Goal: Transaction & Acquisition: Book appointment/travel/reservation

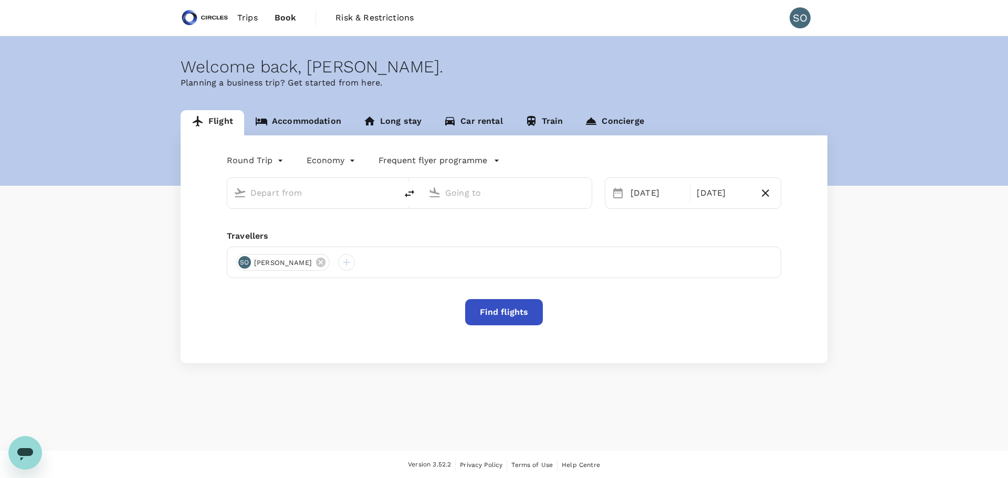
click at [320, 161] on body "Trips Book Risk & Restrictions SO Welcome back , [PERSON_NAME] . Planning a bus…" at bounding box center [504, 239] width 1008 height 479
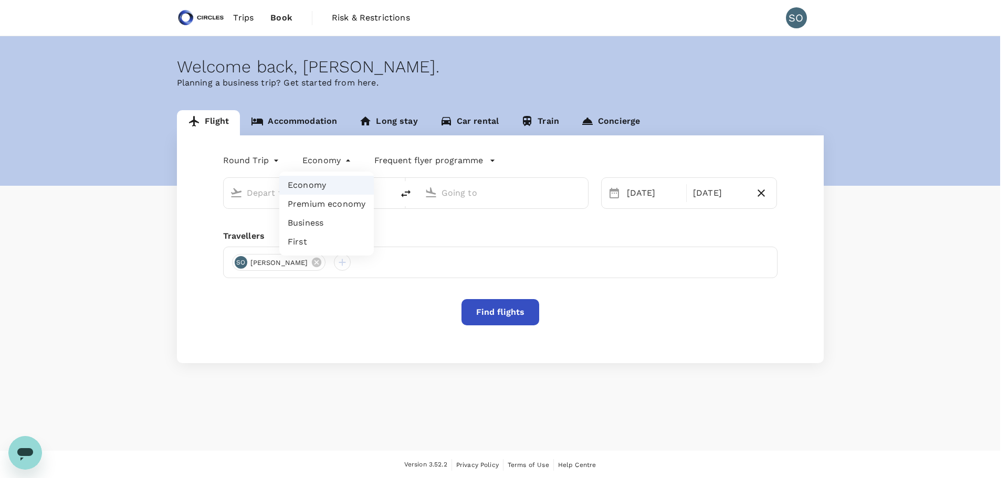
type input "business"
type input "[GEOGRAPHIC_DATA], [GEOGRAPHIC_DATA] (any)"
type input "[PERSON_NAME] Intl (CMN)"
type input "[GEOGRAPHIC_DATA], [GEOGRAPHIC_DATA] (any)"
type input "[PERSON_NAME] Intl (CMN)"
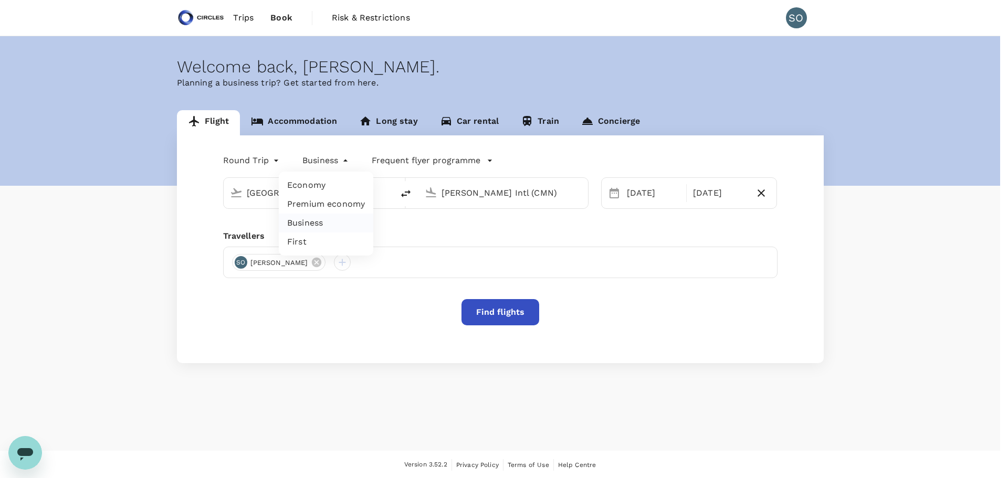
click at [314, 216] on li "Business" at bounding box center [326, 223] width 95 height 19
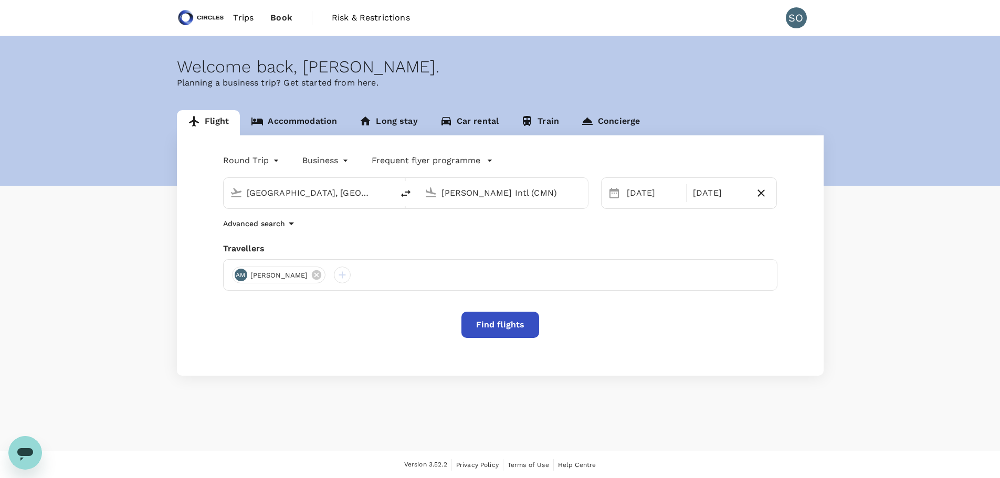
click at [461, 194] on input "[PERSON_NAME] Intl (CMN)" at bounding box center [504, 193] width 124 height 16
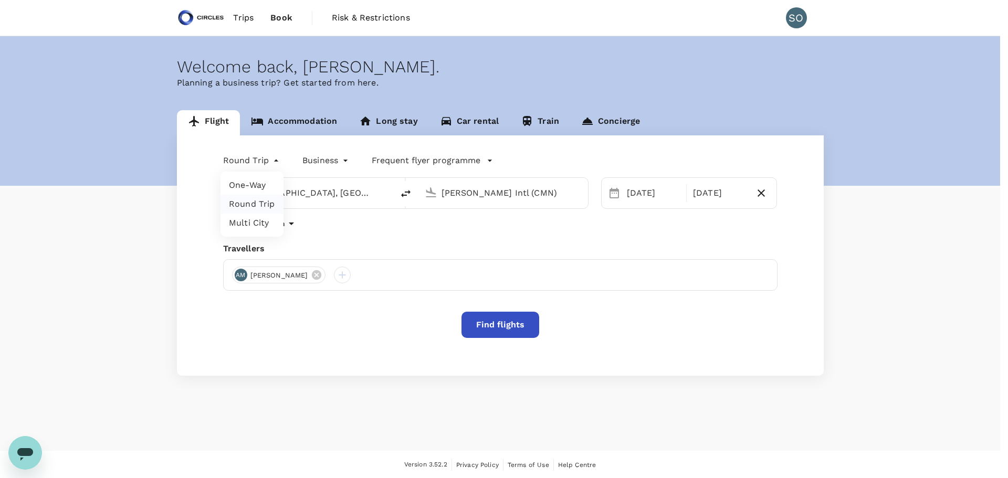
click at [260, 163] on body "Trips Book Risk & Restrictions SO Welcome back , [PERSON_NAME] . Planning a bus…" at bounding box center [504, 239] width 1008 height 479
click at [256, 219] on li "Multi City" at bounding box center [252, 223] width 63 height 19
type input "multicity"
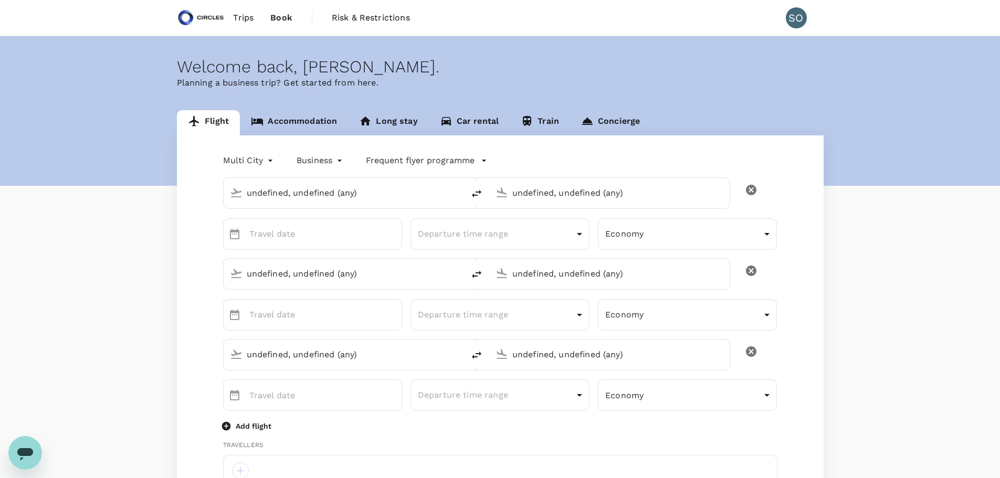
type input "[GEOGRAPHIC_DATA], [GEOGRAPHIC_DATA] (any)"
type input "[PERSON_NAME] Intl (CMN)"
type input "[GEOGRAPHIC_DATA], [GEOGRAPHIC_DATA] (any)"
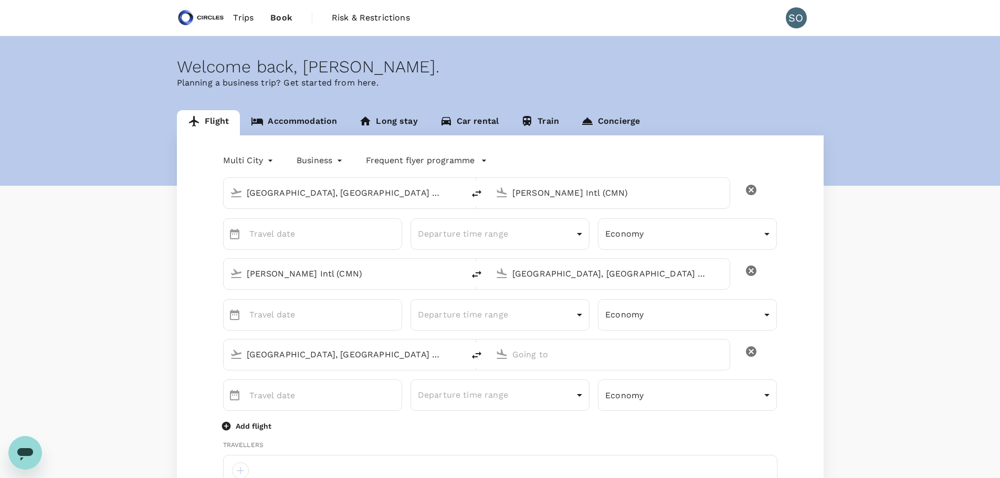
type input "65"
type input "91290077"
type input "[PERSON_NAME][EMAIL_ADDRESS][DOMAIN_NAME]"
click at [506, 195] on icon at bounding box center [502, 192] width 10 height 10
click at [518, 238] on img at bounding box center [523, 234] width 11 height 11
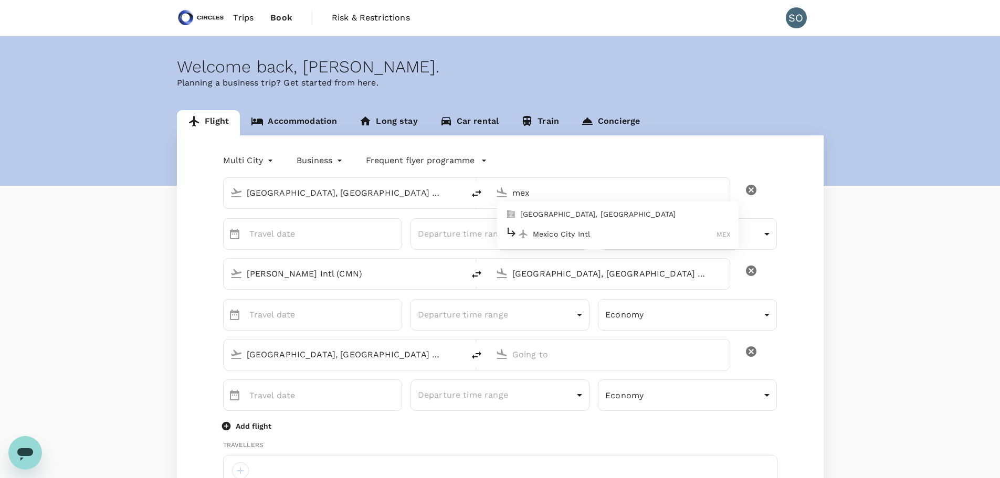
type input "Mexico City Intl (MEX)"
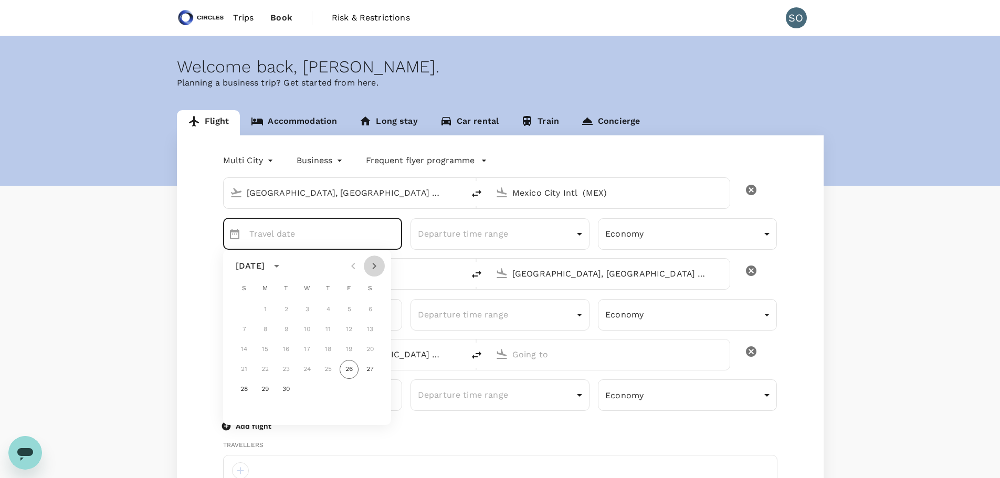
click at [379, 269] on icon "Next month" at bounding box center [374, 266] width 13 height 13
click at [305, 330] on button "8" at bounding box center [307, 329] width 19 height 19
type input "[DATE]"
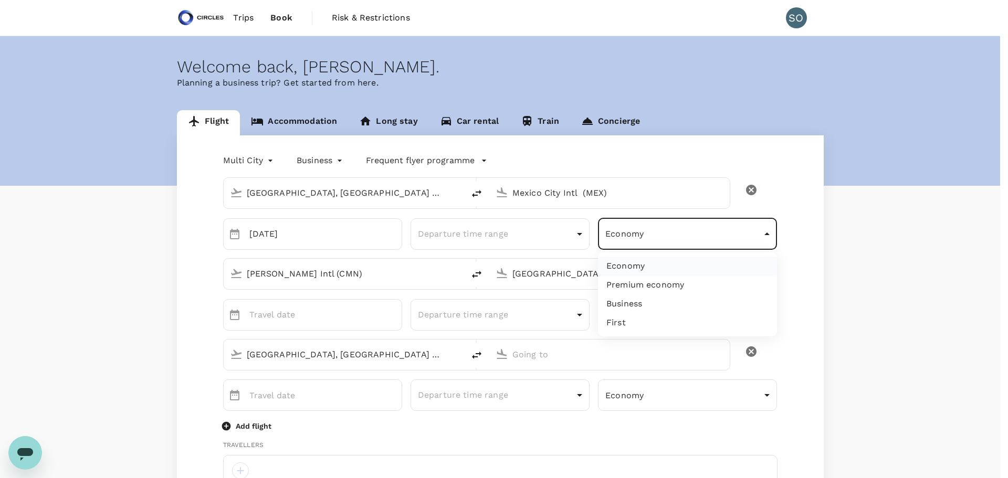
click at [625, 300] on li "Business" at bounding box center [687, 304] width 179 height 19
type input "business"
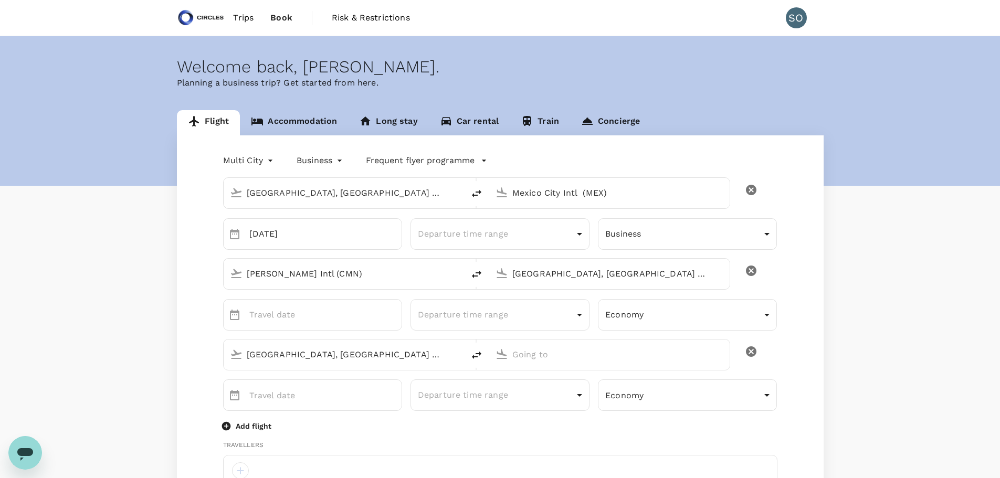
click at [351, 274] on input "[PERSON_NAME] Intl (CMN)" at bounding box center [344, 274] width 195 height 16
click at [354, 314] on p "Mexico City Intl" at bounding box center [359, 314] width 184 height 11
type input "Mexico City Intl (MEX)"
click at [540, 274] on input "[GEOGRAPHIC_DATA], [GEOGRAPHIC_DATA] (any)" at bounding box center [609, 274] width 195 height 16
click at [547, 314] on p "Amsterdam Schiphol" at bounding box center [625, 314] width 184 height 11
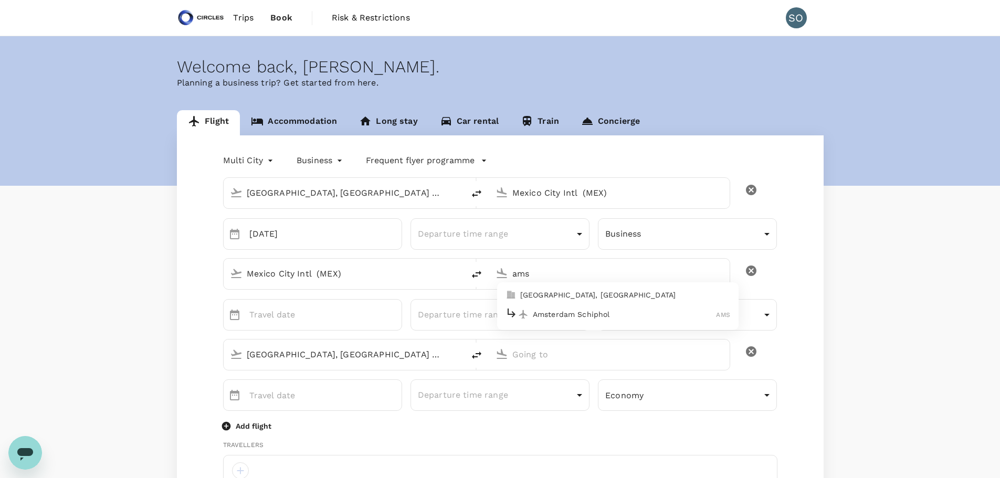
type input "Amsterdam Schiphol (AMS)"
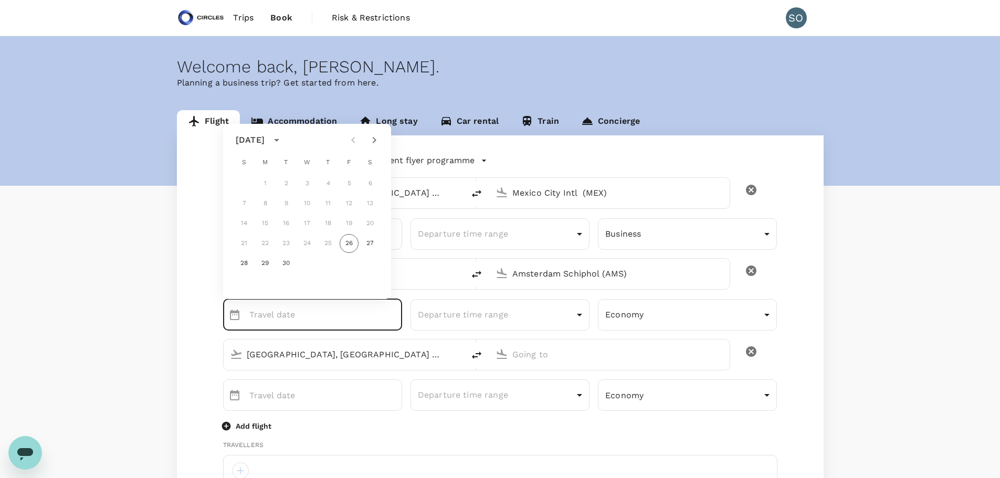
click at [376, 140] on icon "Next month" at bounding box center [375, 140] width 4 height 6
click at [368, 202] on button "11" at bounding box center [370, 203] width 19 height 19
type input "[DATE]"
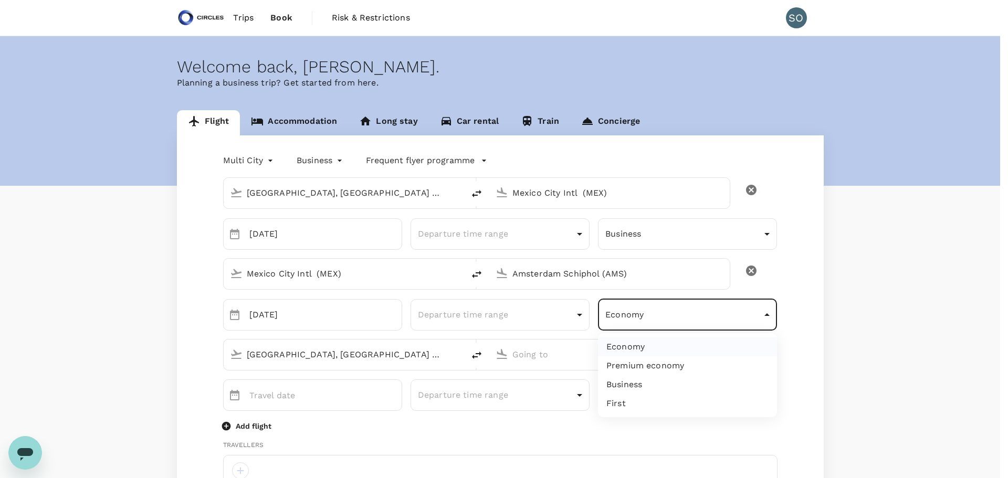
click at [652, 380] on li "Business" at bounding box center [687, 384] width 179 height 19
type input "business"
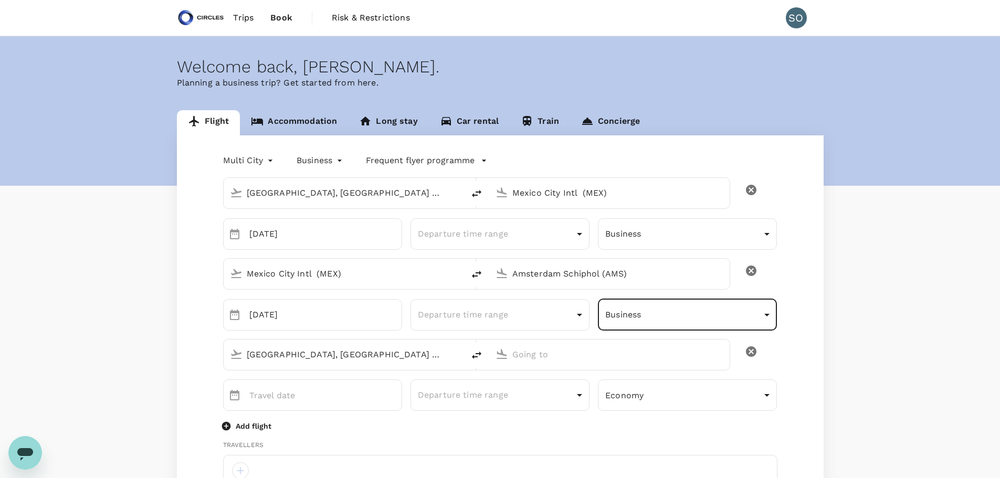
click at [385, 361] on input "[GEOGRAPHIC_DATA], [GEOGRAPHIC_DATA] (any)" at bounding box center [344, 355] width 195 height 16
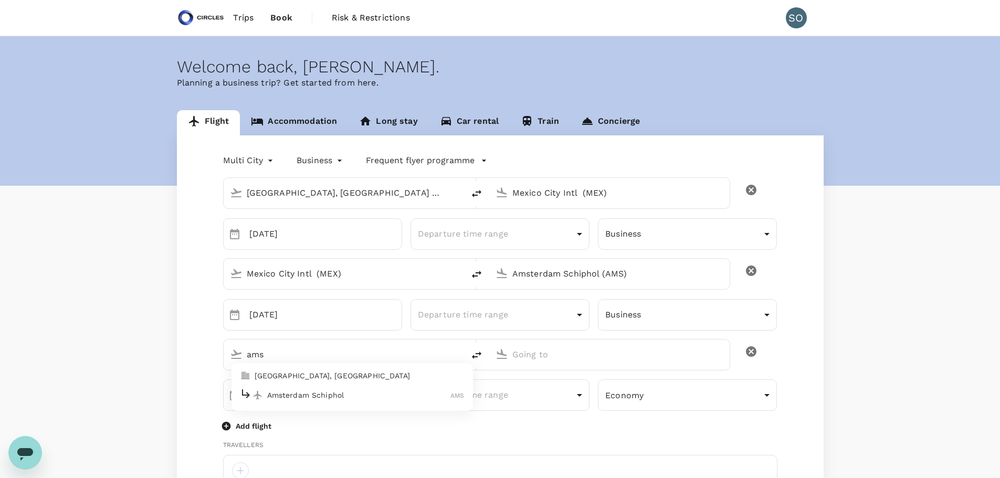
click at [395, 386] on li "Amsterdam Schiphol AMS" at bounding box center [353, 395] width 242 height 23
type input "Amsterdam Schiphol (AMS)"
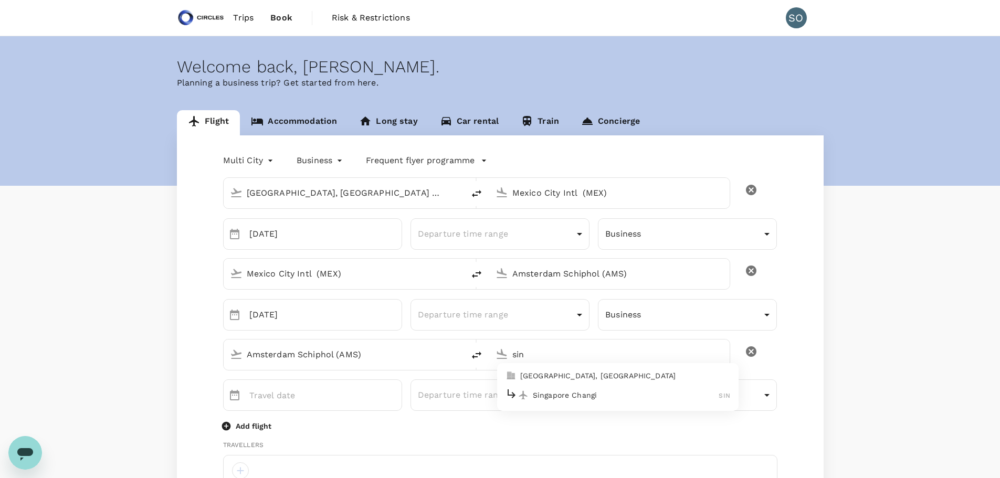
click at [559, 392] on p "Singapore Changi" at bounding box center [626, 395] width 186 height 11
type input "Singapore Changi (SIN)"
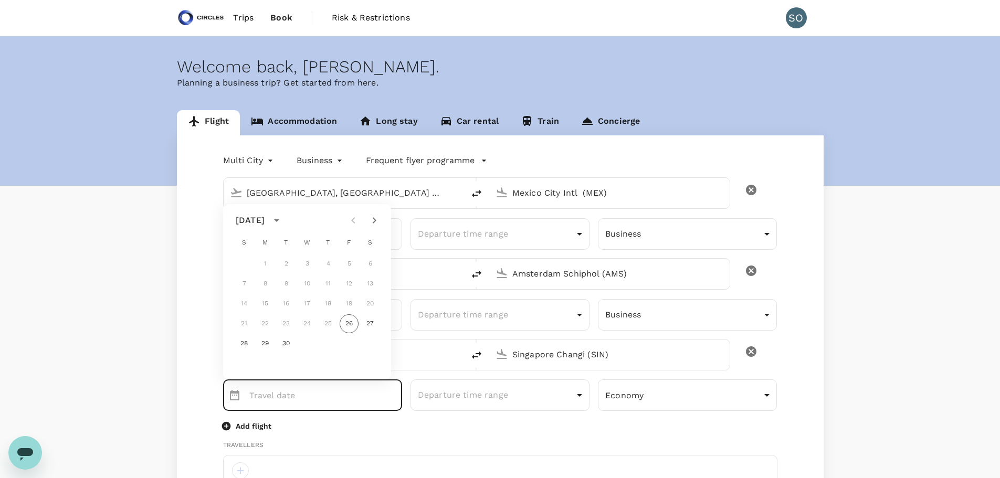
click at [379, 219] on icon "Next month" at bounding box center [374, 220] width 13 height 13
click at [245, 323] on button "19" at bounding box center [244, 323] width 19 height 19
type input "[DATE]"
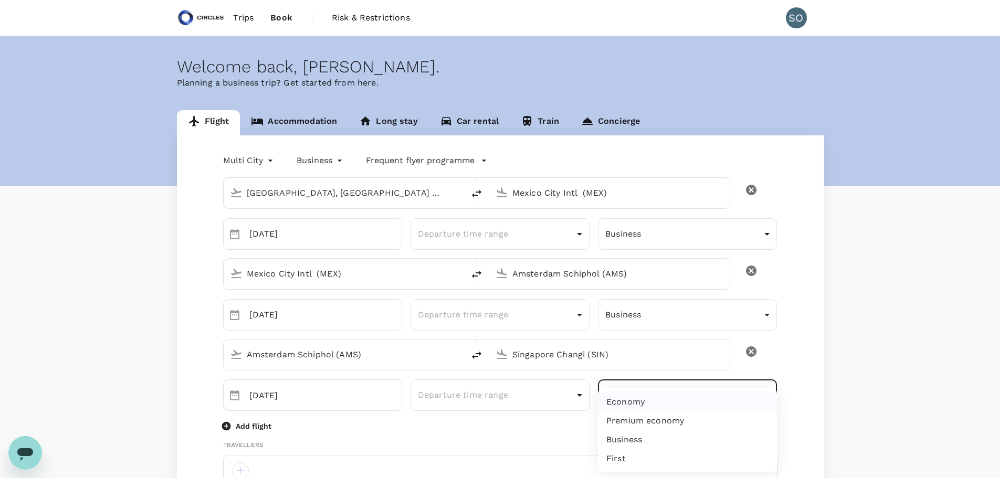
click at [672, 432] on li "Business" at bounding box center [687, 440] width 179 height 19
type input "business"
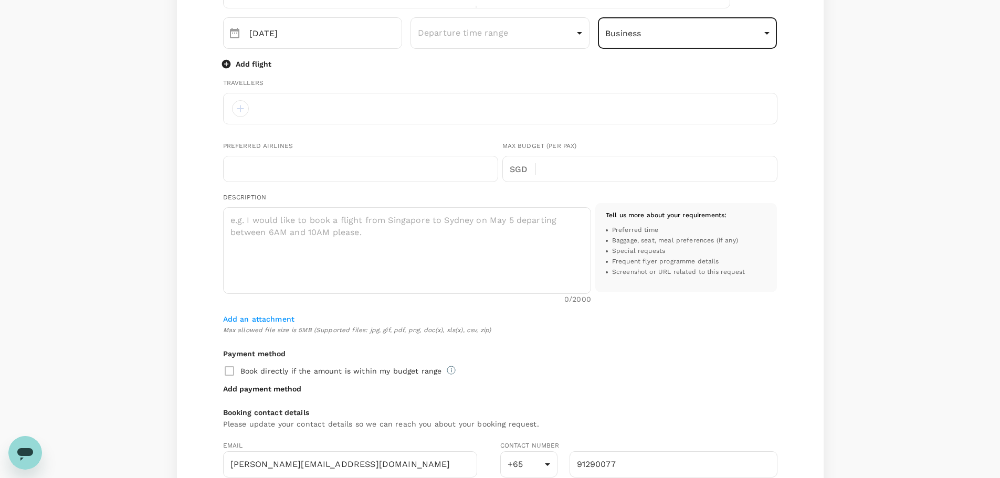
scroll to position [473, 0]
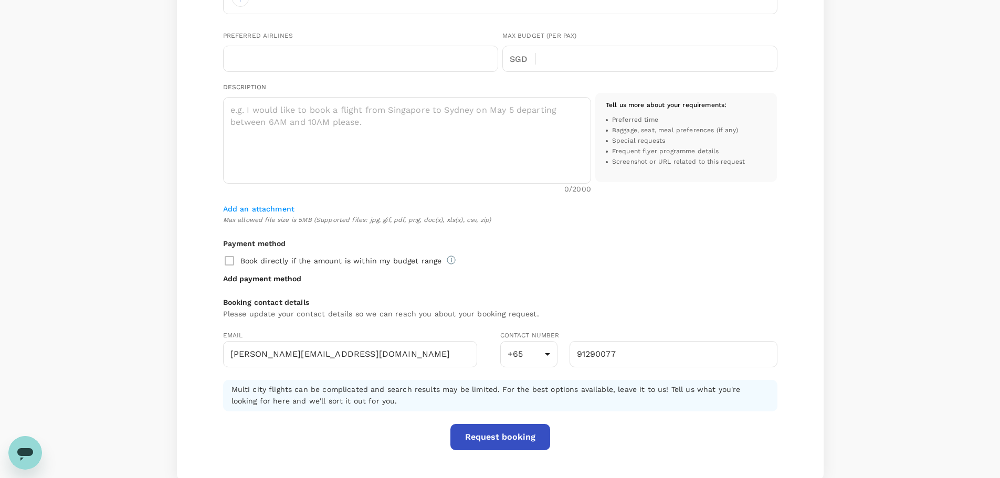
click at [509, 433] on button "Request booking" at bounding box center [500, 437] width 100 height 26
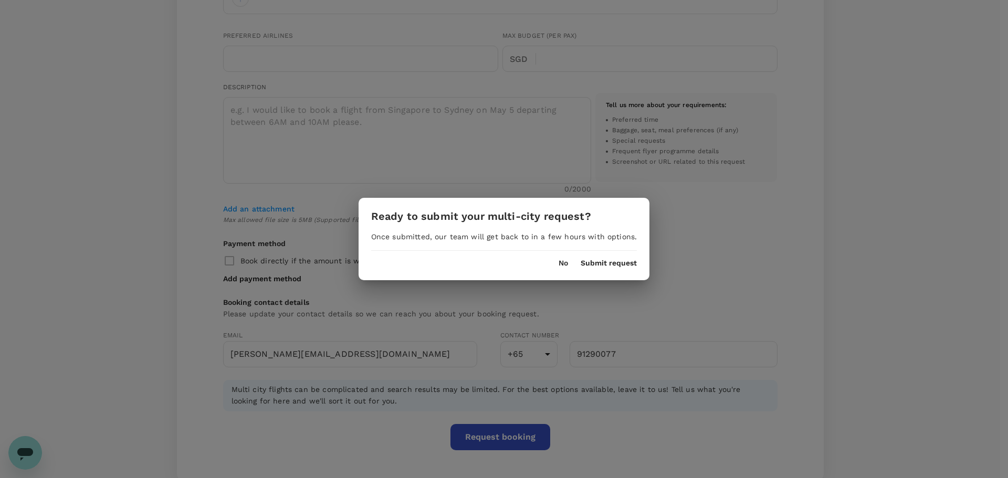
click at [559, 265] on button "No" at bounding box center [563, 263] width 9 height 8
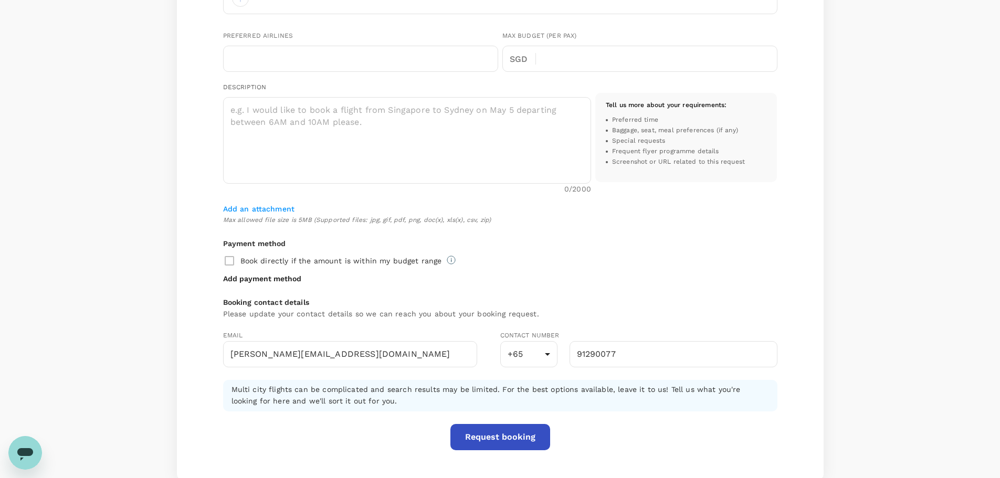
click at [485, 438] on button "Request booking" at bounding box center [500, 437] width 100 height 26
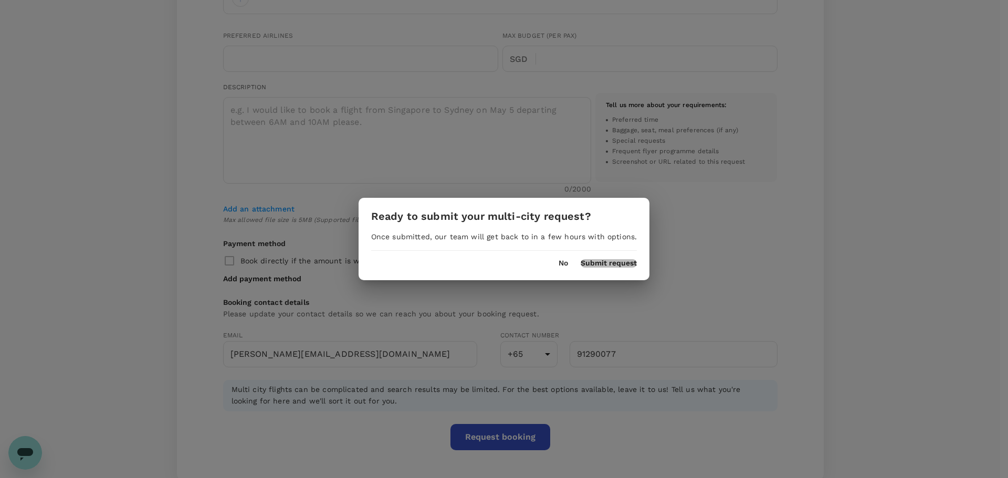
click at [602, 265] on button "Submit request" at bounding box center [609, 263] width 56 height 8
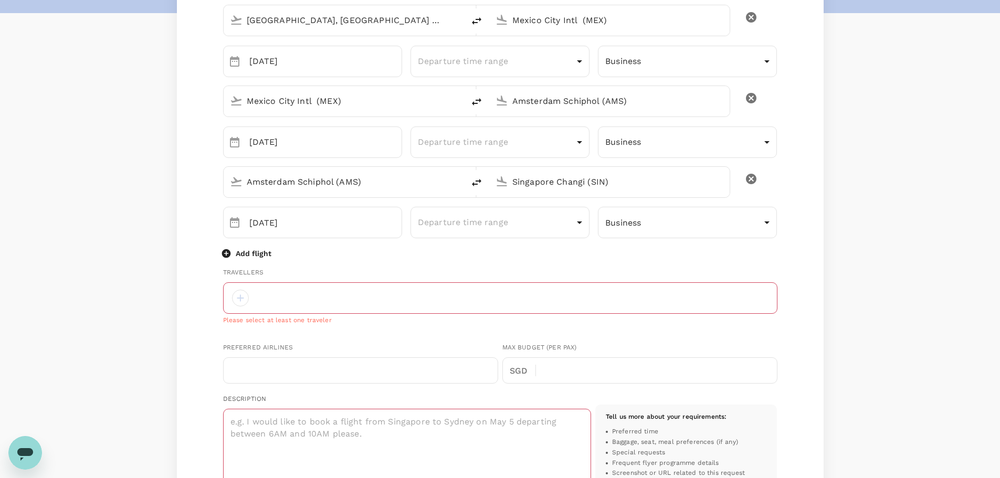
scroll to position [169, 0]
